Goal: Transaction & Acquisition: Purchase product/service

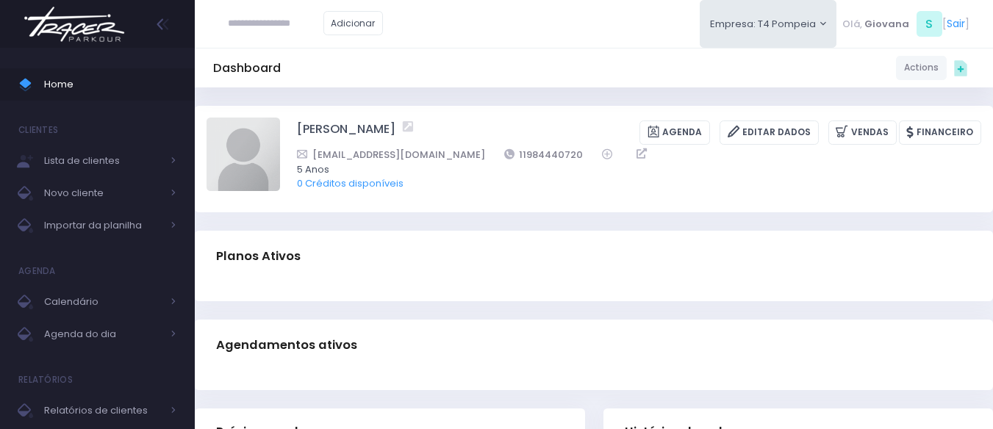
drag, startPoint x: 93, startPoint y: 81, endPoint x: 94, endPoint y: 11, distance: 69.8
click at [93, 81] on span "Home" at bounding box center [110, 84] width 132 height 19
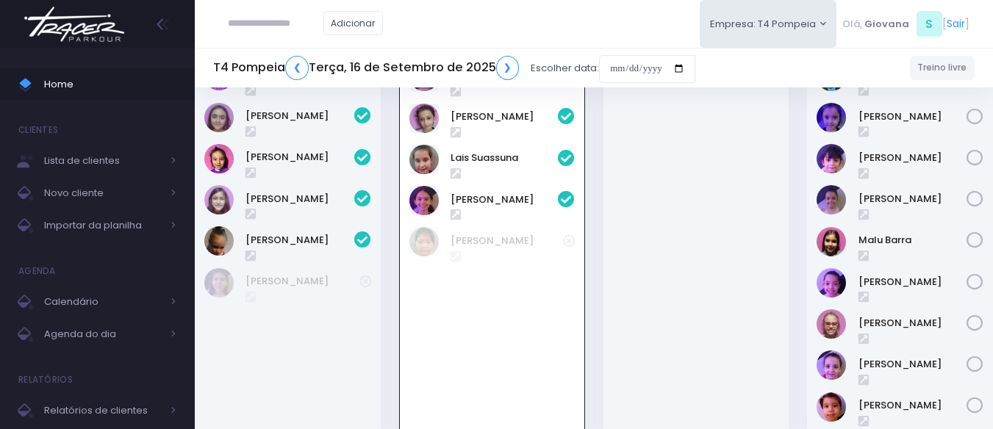
scroll to position [220, 0]
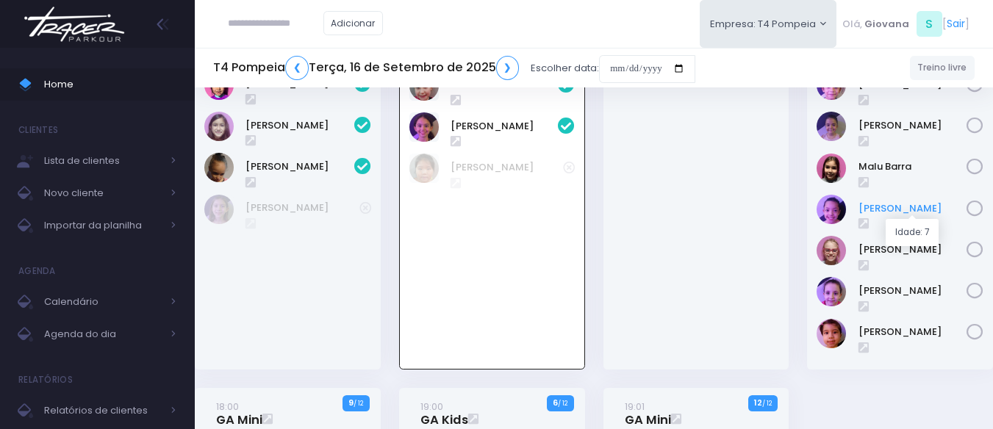
click at [914, 208] on link "[PERSON_NAME]" at bounding box center [912, 208] width 109 height 15
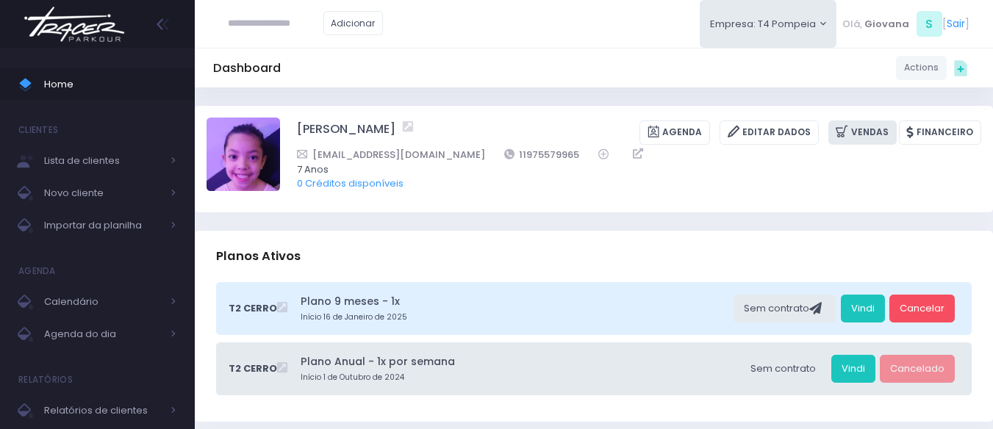
click at [851, 135] on icon at bounding box center [842, 131] width 15 height 17
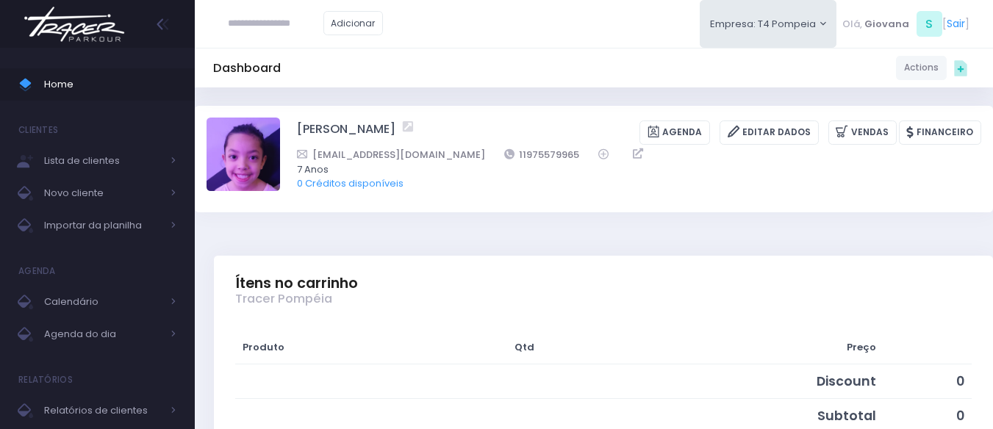
scroll to position [294, 0]
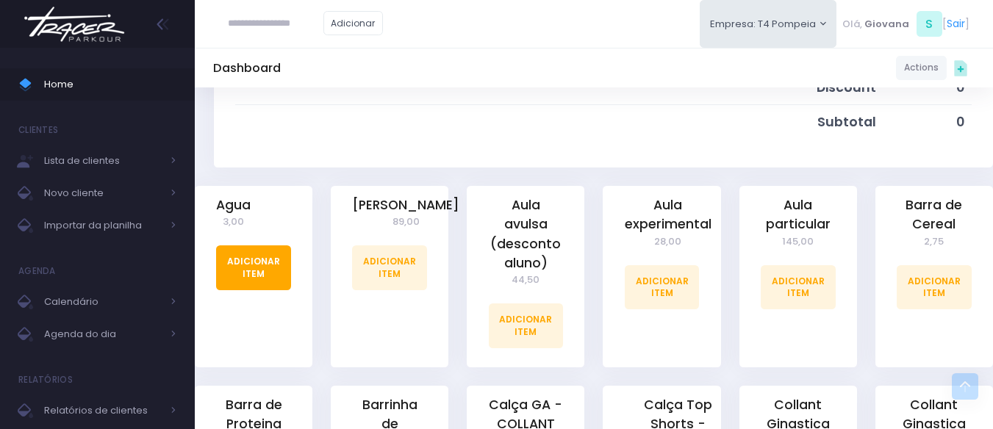
click at [276, 264] on link "Adicionar Item" at bounding box center [253, 267] width 75 height 44
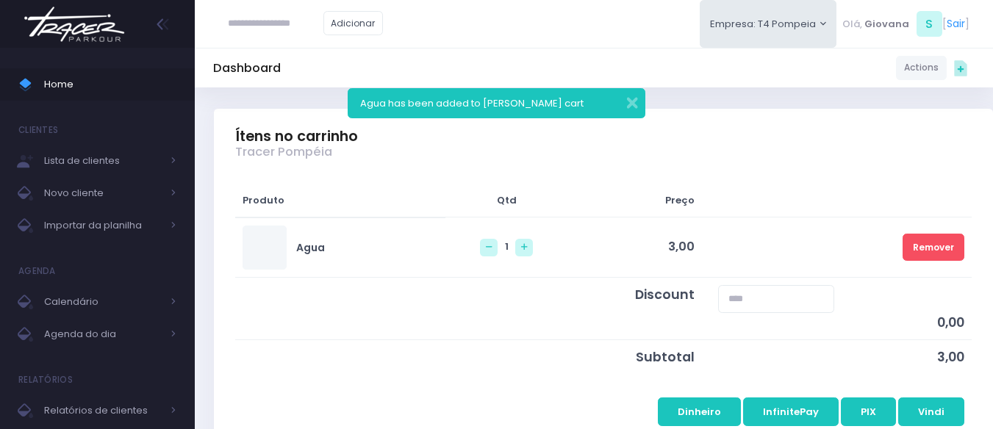
scroll to position [294, 0]
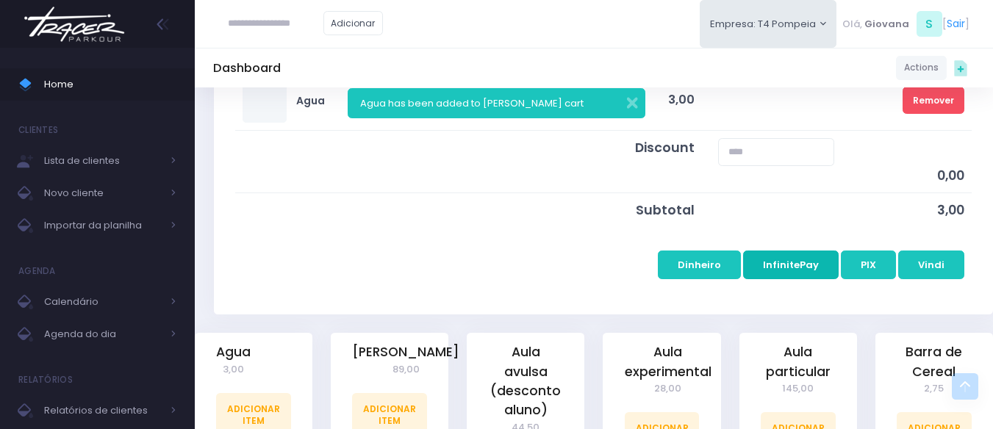
click at [816, 270] on button "InfinitePay" at bounding box center [791, 265] width 96 height 28
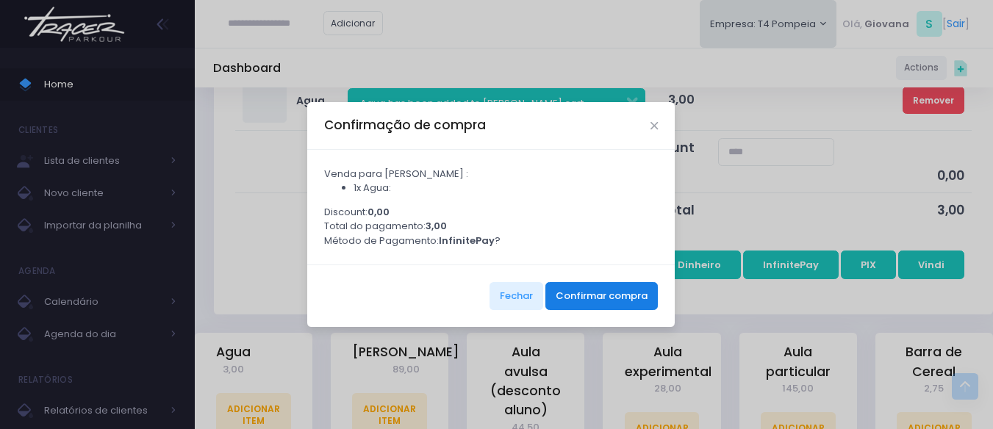
click at [608, 310] on button "Confirmar compra" at bounding box center [601, 296] width 112 height 28
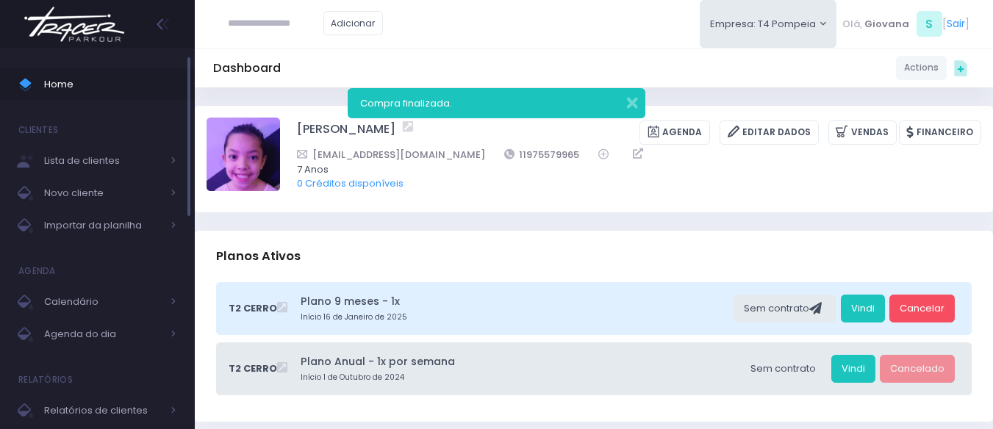
click at [87, 79] on span "Home" at bounding box center [110, 84] width 132 height 19
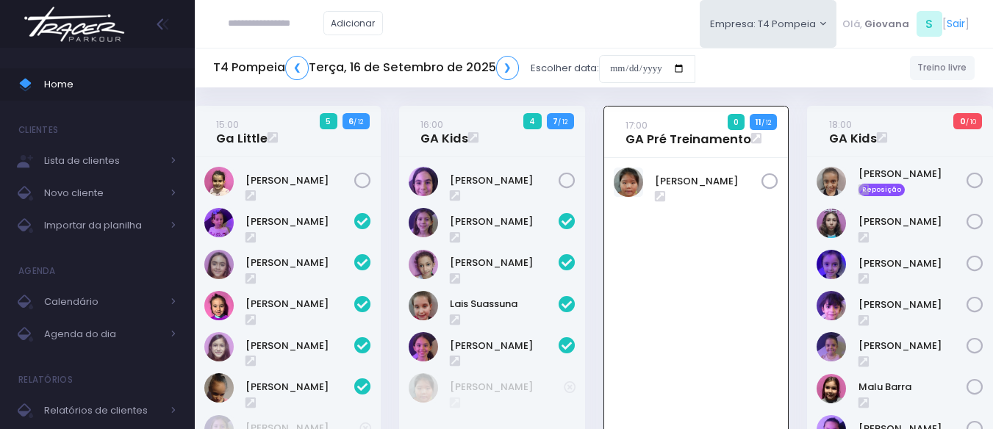
scroll to position [106, 0]
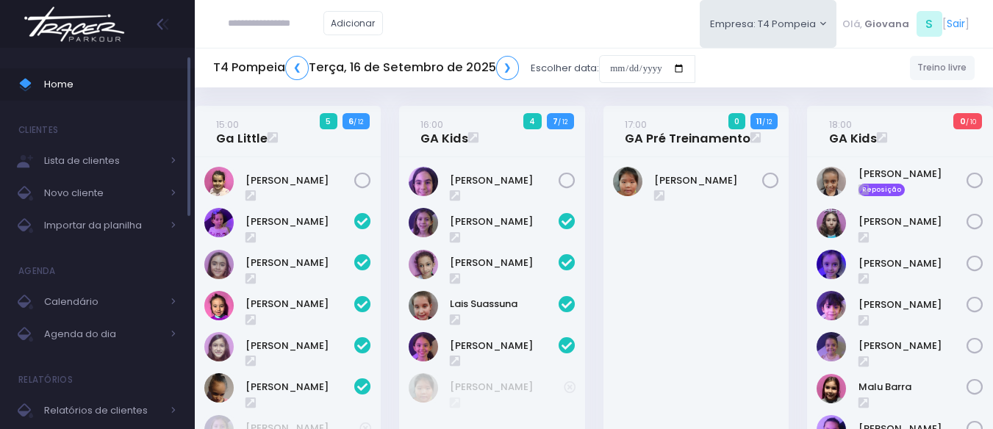
click at [107, 82] on span "Home" at bounding box center [110, 84] width 132 height 19
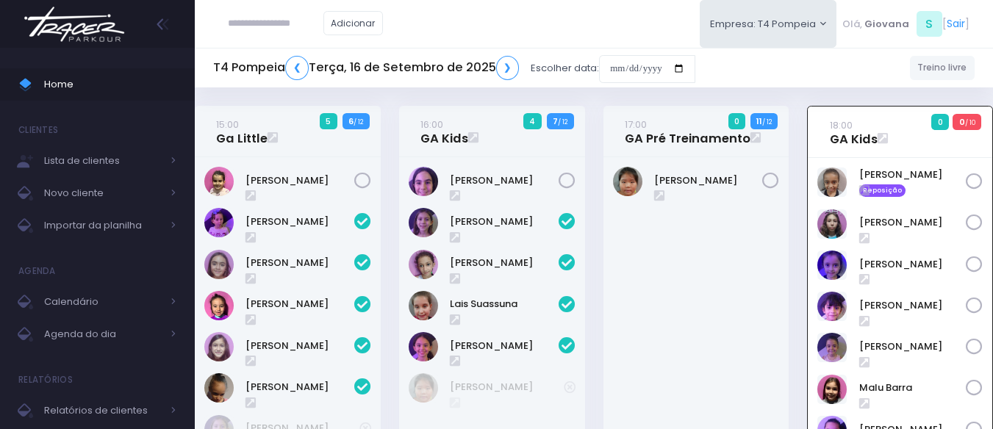
scroll to position [106, 0]
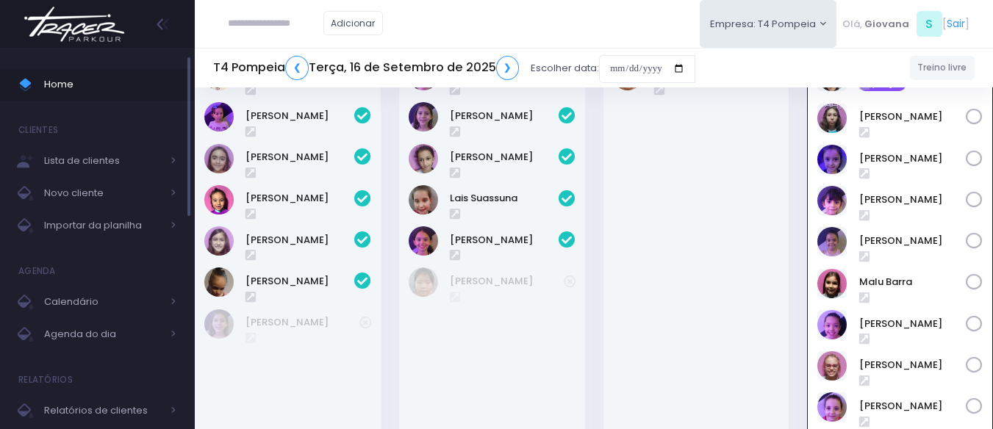
click at [79, 87] on span "Home" at bounding box center [110, 84] width 132 height 19
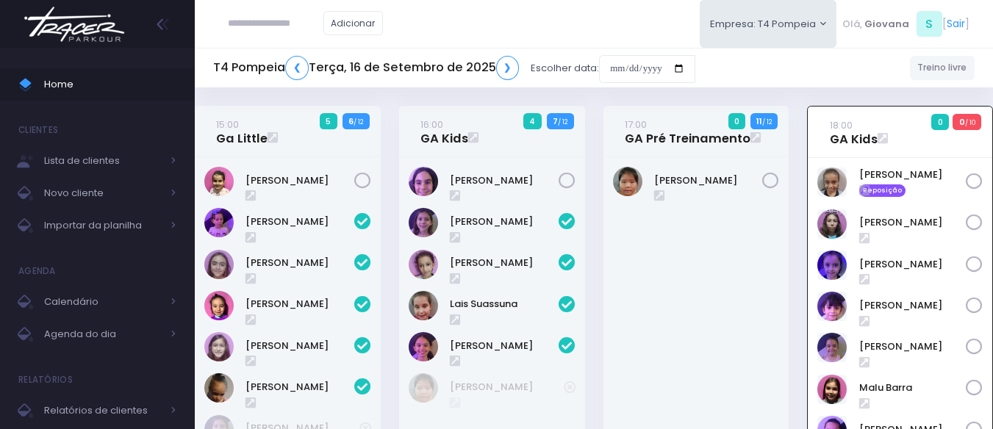
scroll to position [106, 0]
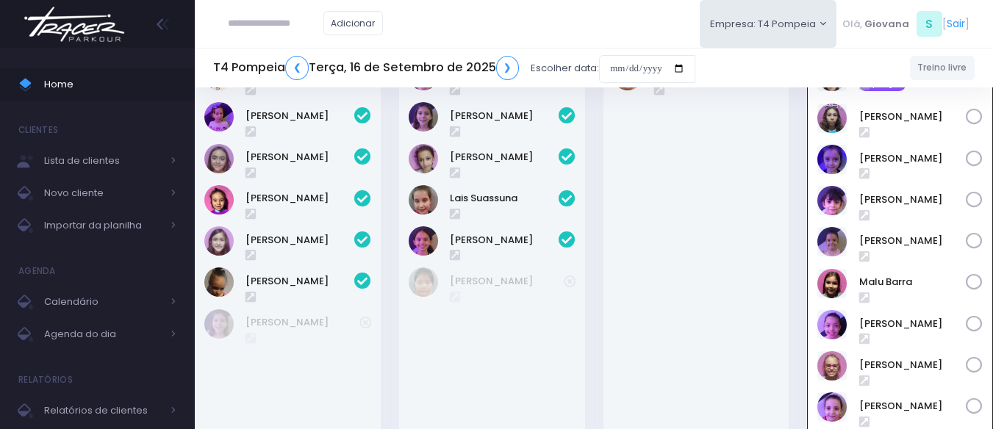
click at [284, 23] on input "text" at bounding box center [276, 24] width 96 height 28
paste input "**********"
type input "**********"
click input "submit" at bounding box center [0, 0] width 0 height 0
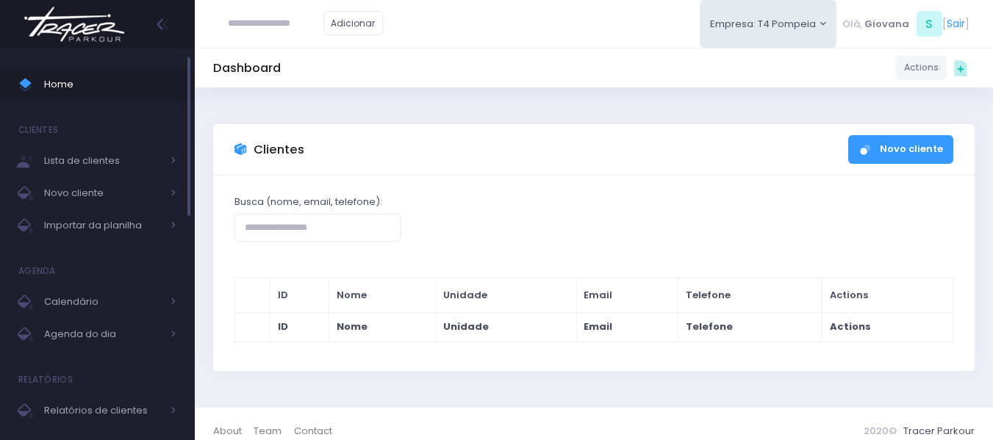
click at [92, 90] on span "Home" at bounding box center [110, 84] width 132 height 19
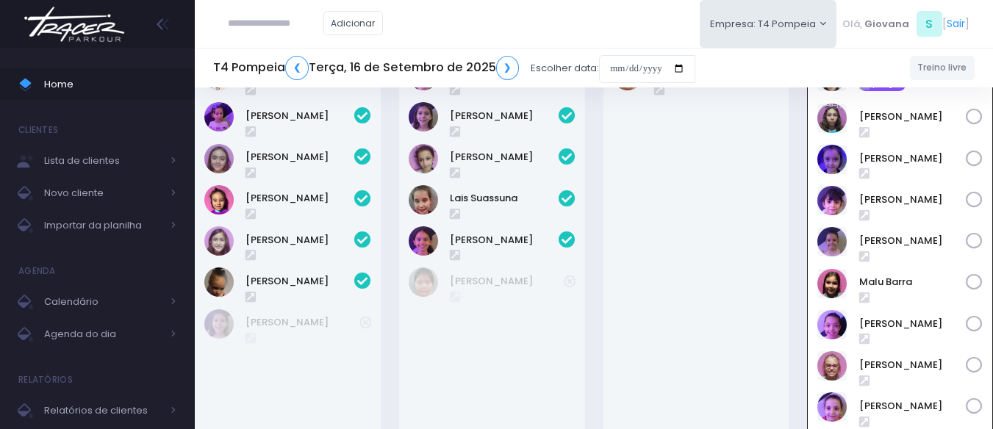
scroll to position [106, 0]
click at [900, 317] on link "Nina Amorim" at bounding box center [912, 324] width 107 height 15
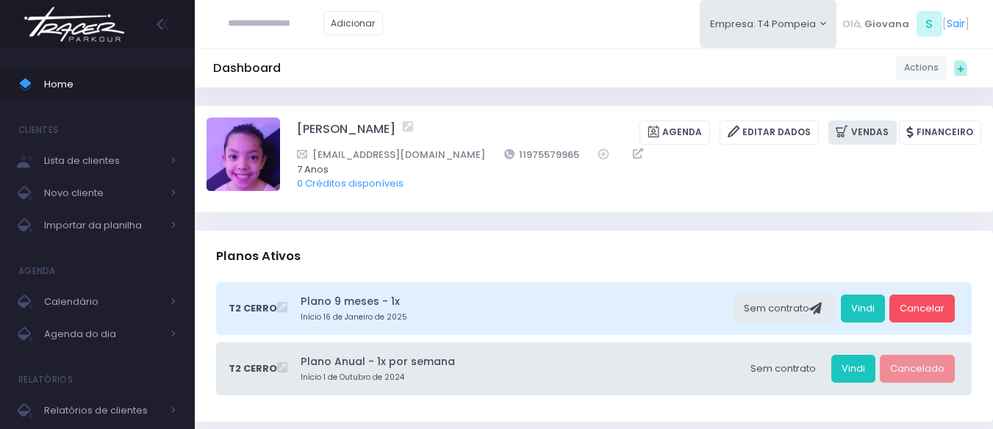
click at [875, 135] on link "Vendas" at bounding box center [862, 133] width 68 height 24
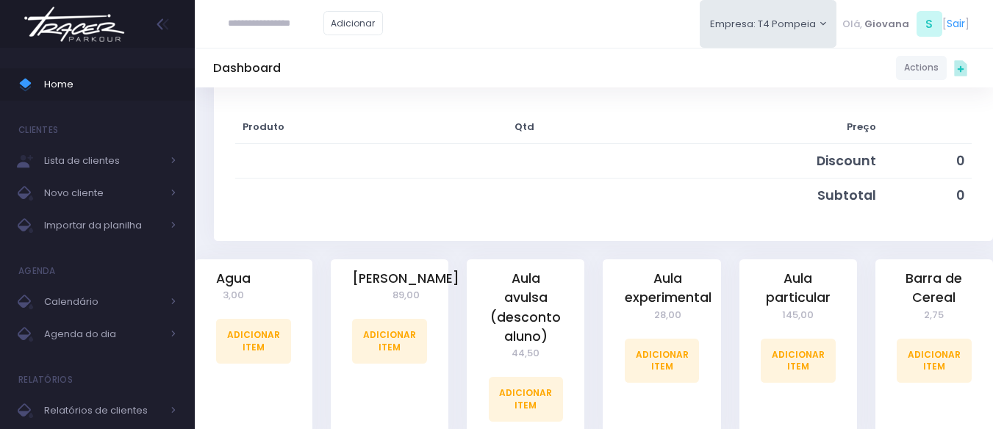
scroll to position [367, 0]
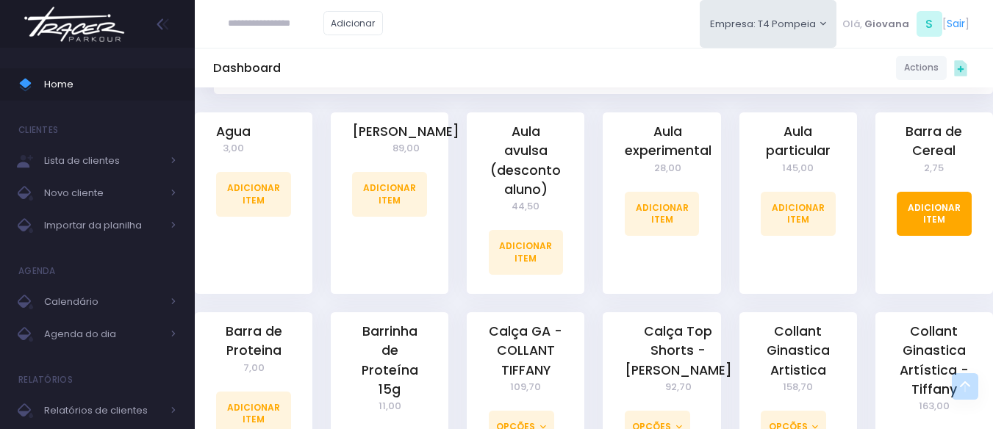
click at [945, 211] on link "Adicionar Item" at bounding box center [933, 214] width 75 height 44
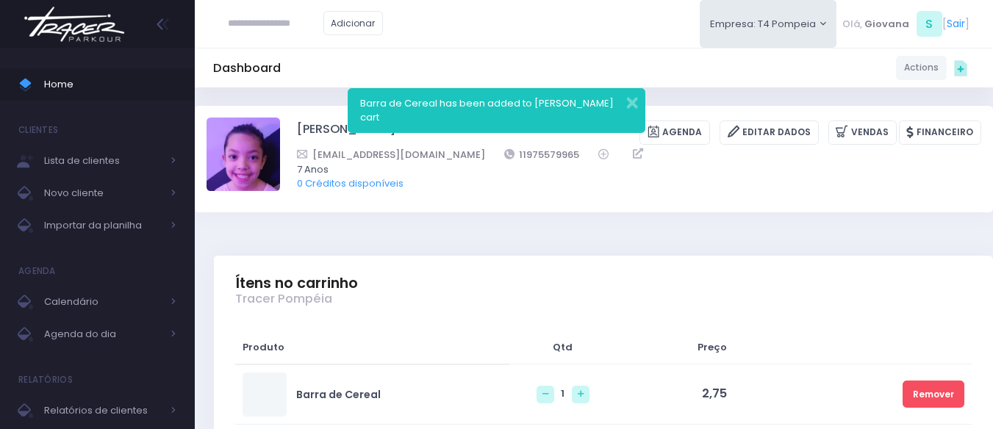
scroll to position [367, 0]
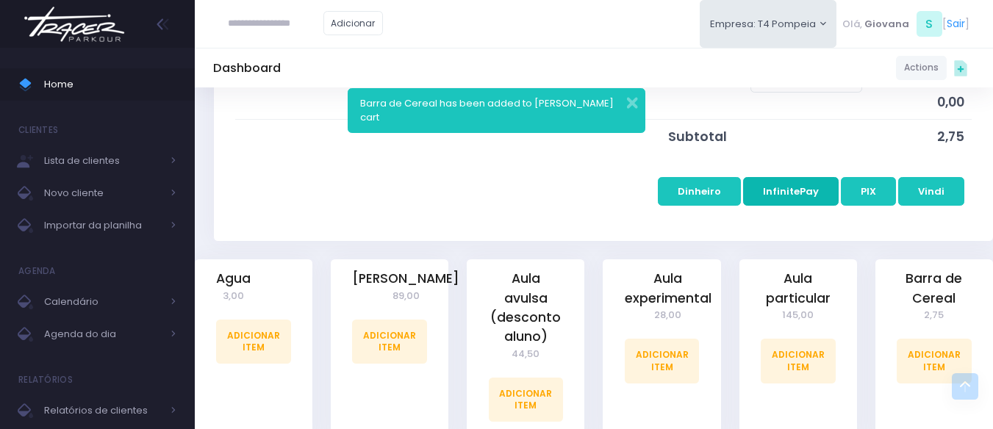
click at [824, 197] on button "InfinitePay" at bounding box center [791, 191] width 96 height 28
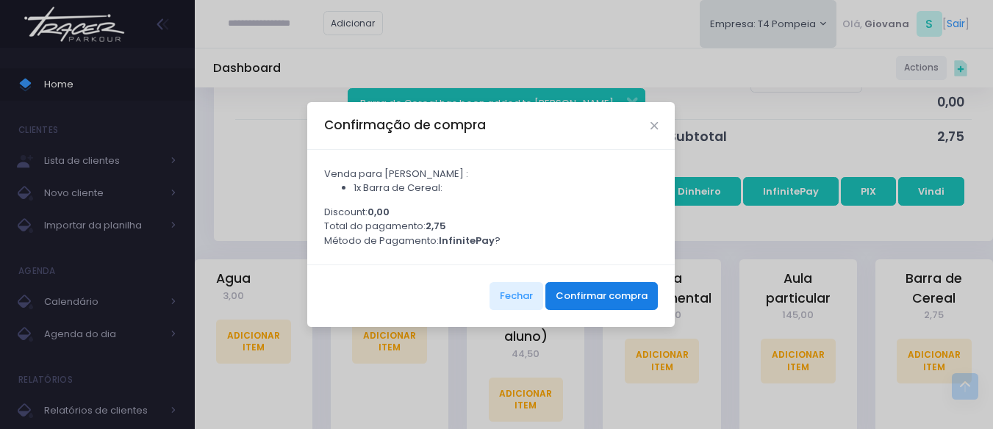
click at [576, 296] on button "Confirmar compra" at bounding box center [601, 296] width 112 height 28
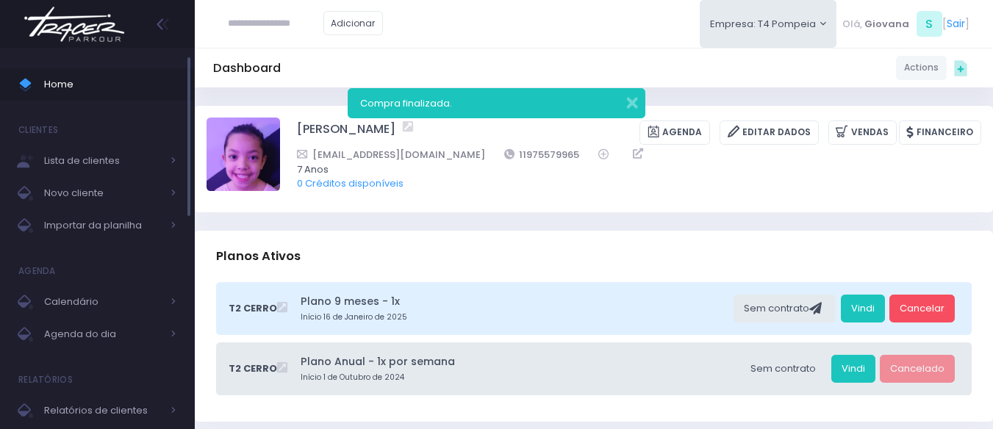
click at [88, 78] on span "Home" at bounding box center [110, 84] width 132 height 19
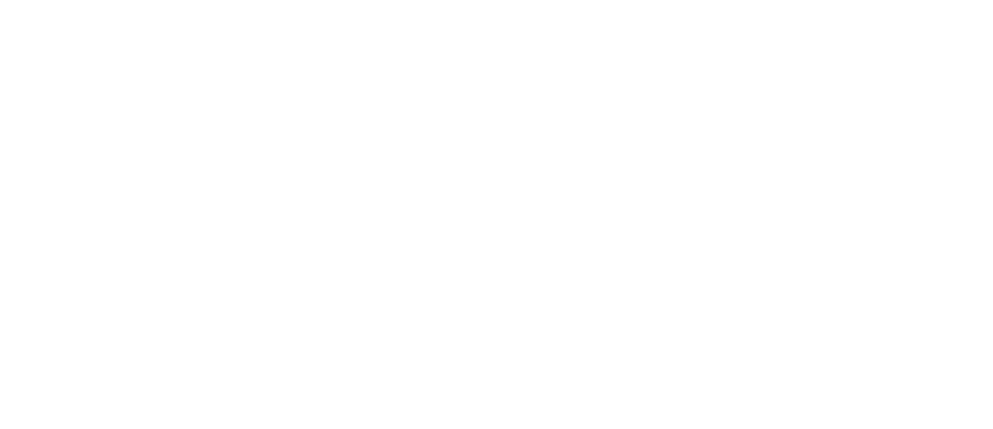
scroll to position [106, 0]
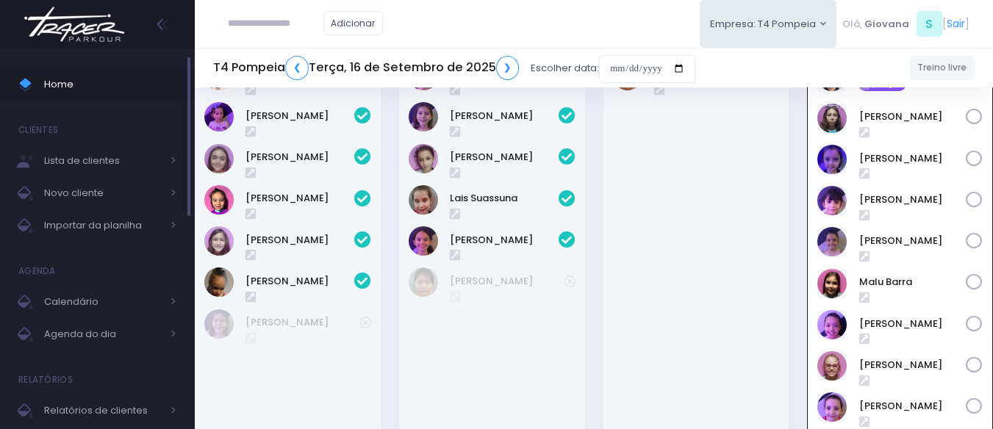
click at [138, 90] on span "Home" at bounding box center [110, 84] width 132 height 19
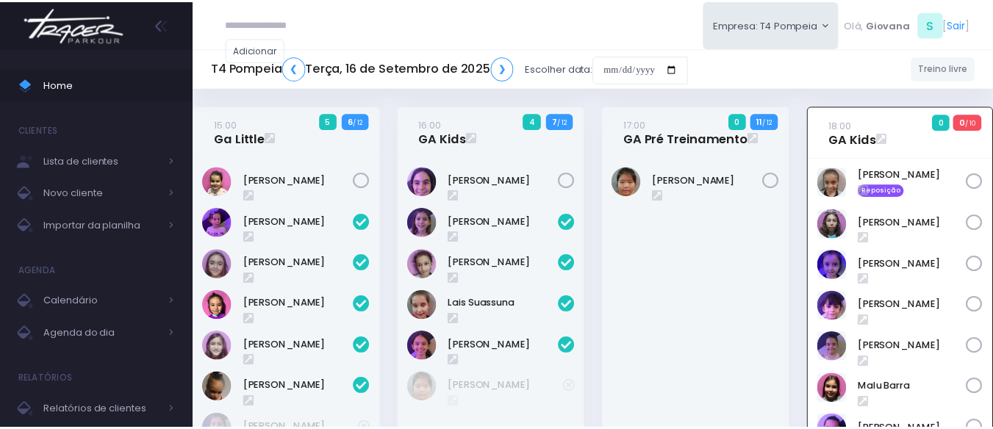
scroll to position [106, 0]
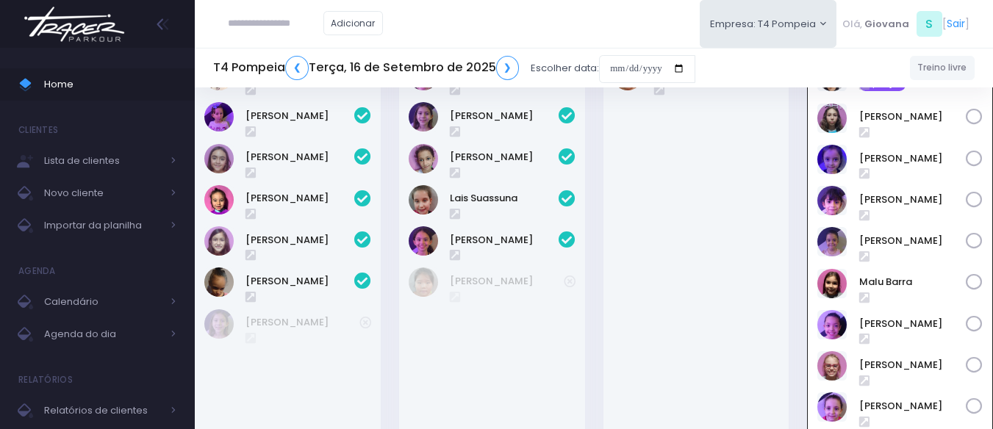
click at [567, 304] on div "Antonella Rossi" at bounding box center [492, 268] width 186 height 434
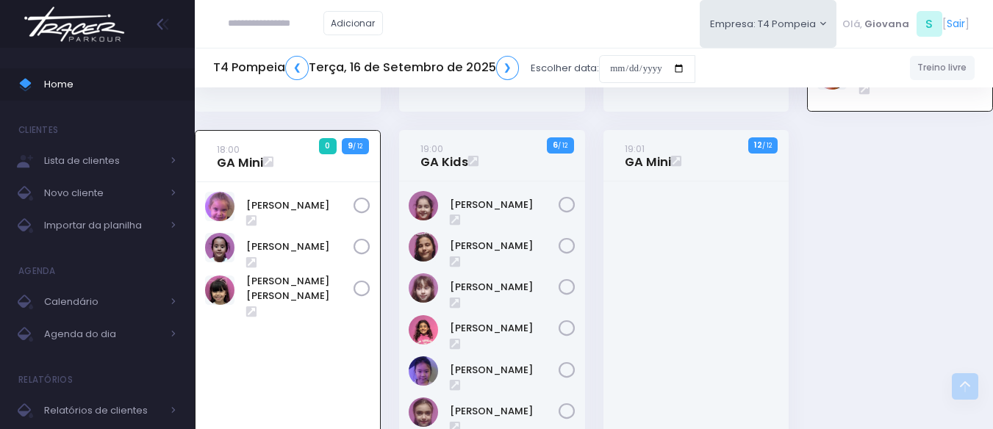
scroll to position [627, 0]
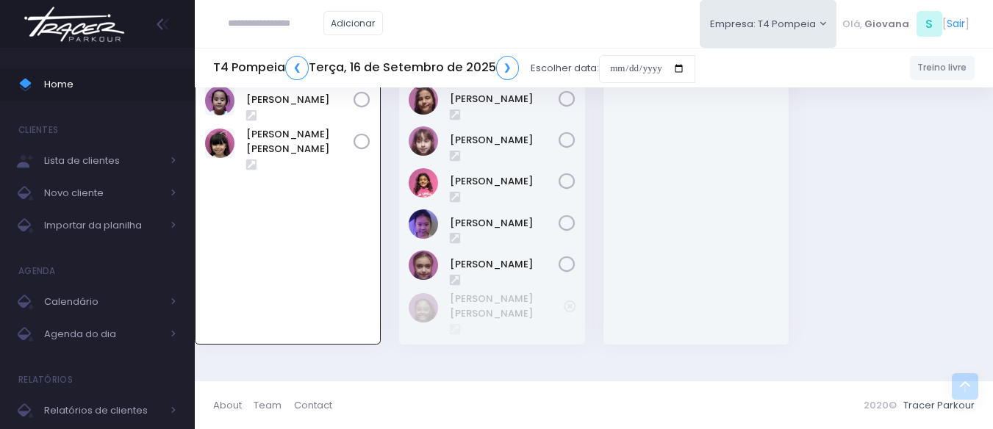
click at [585, 251] on div "19:00 GA Kids 6 / 12" at bounding box center [491, 173] width 204 height 380
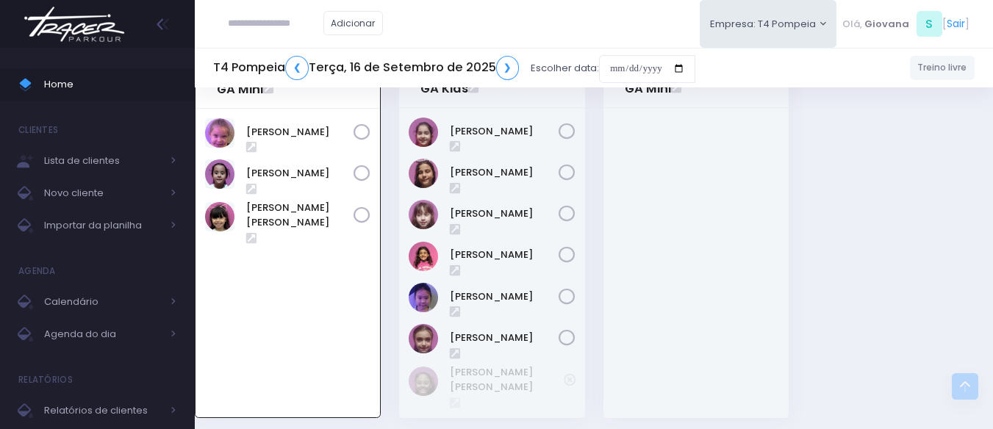
scroll to position [480, 0]
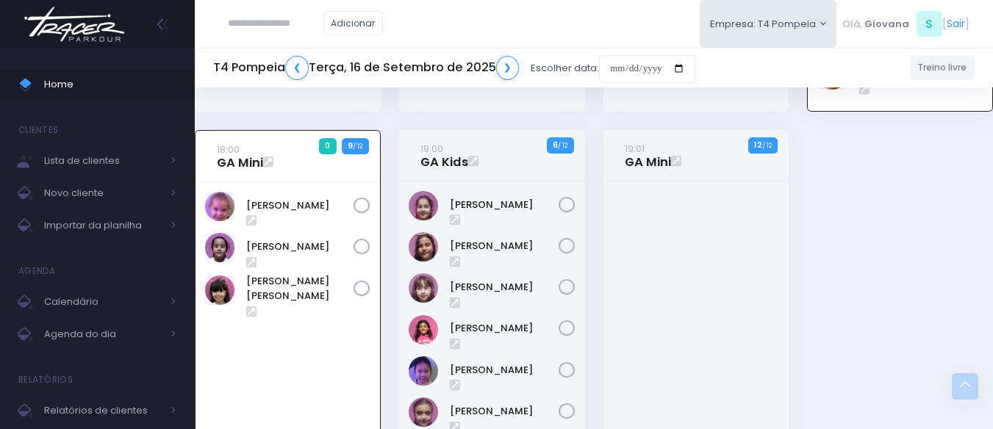
click at [590, 259] on div "19:00 GA Kids 6 / 12" at bounding box center [491, 320] width 204 height 380
click at [592, 273] on div "19:00 GA Kids 6 / 12" at bounding box center [491, 320] width 204 height 380
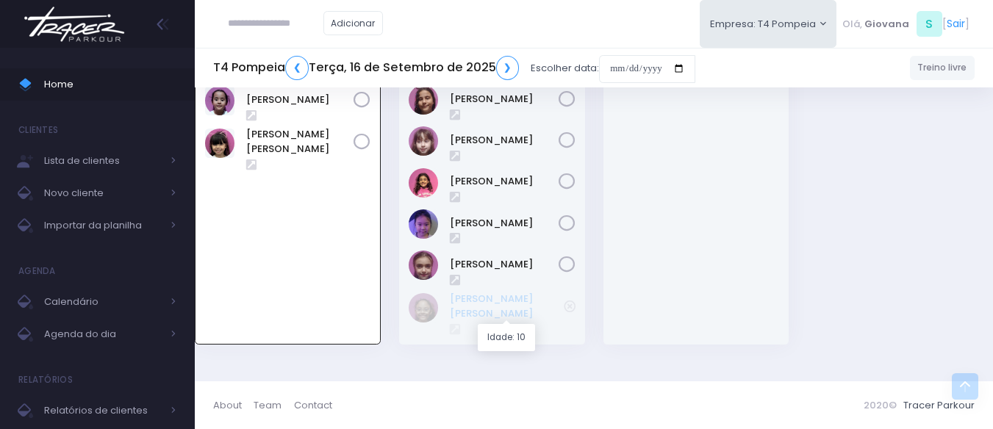
scroll to position [553, 0]
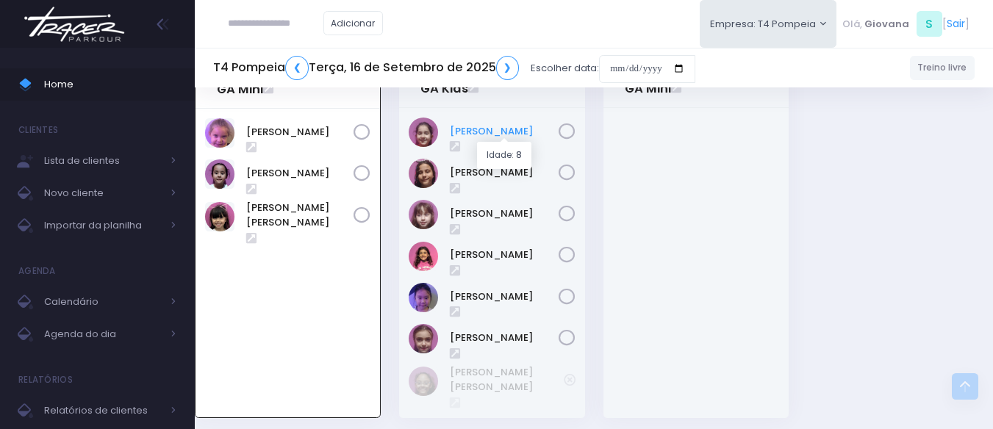
click at [513, 129] on link "[PERSON_NAME]" at bounding box center [504, 131] width 109 height 15
click at [588, 298] on div "19:00 GA Kids 6 / 12" at bounding box center [491, 247] width 204 height 380
click at [594, 300] on div "19:01 GA Mini 12 / 12" at bounding box center [696, 247] width 204 height 380
click at [276, 21] on input "text" at bounding box center [276, 24] width 96 height 28
type input "**********"
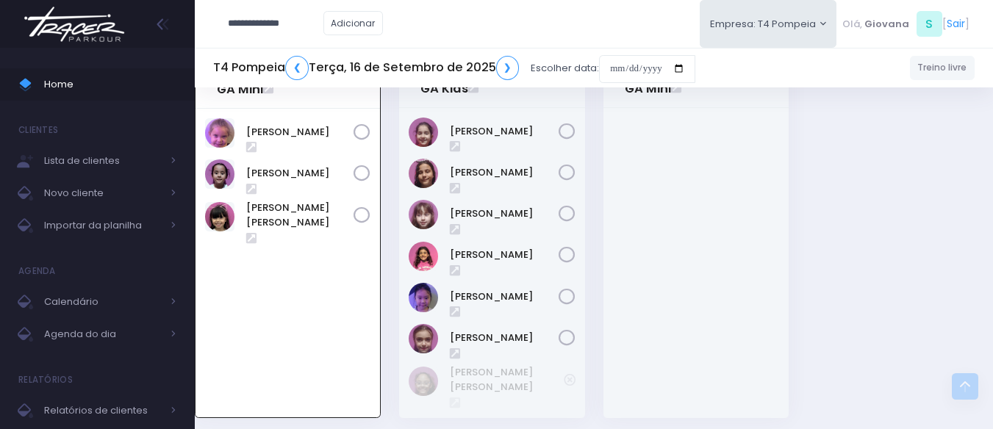
click input "submit" at bounding box center [0, 0] width 0 height 0
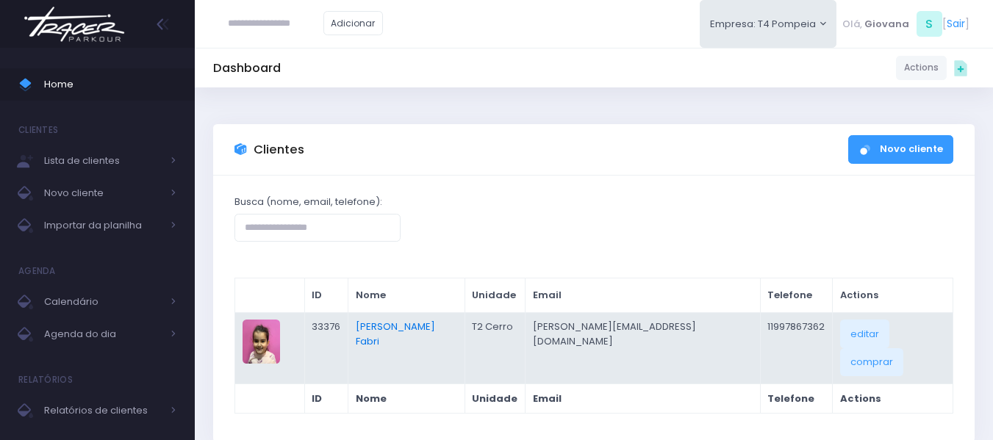
click at [392, 326] on link "[PERSON_NAME] Fabri" at bounding box center [395, 334] width 79 height 29
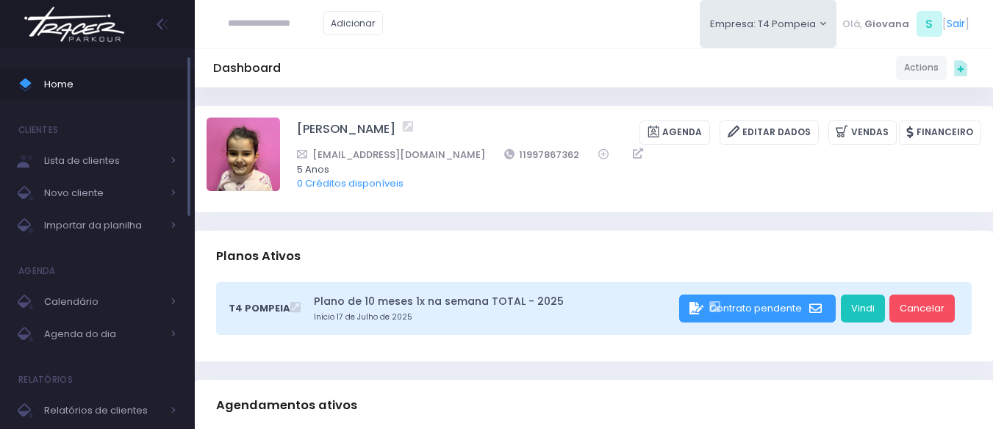
click at [121, 79] on span "Home" at bounding box center [110, 84] width 132 height 19
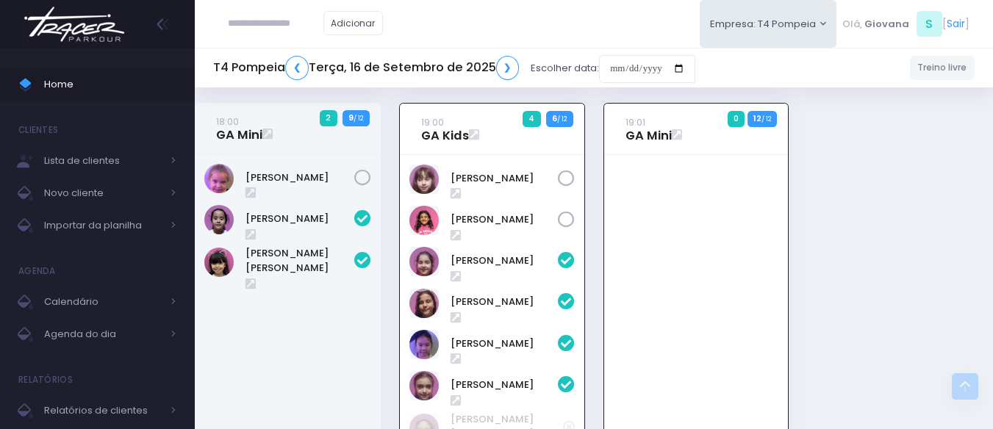
scroll to position [627, 0]
